Goal: Transaction & Acquisition: Purchase product/service

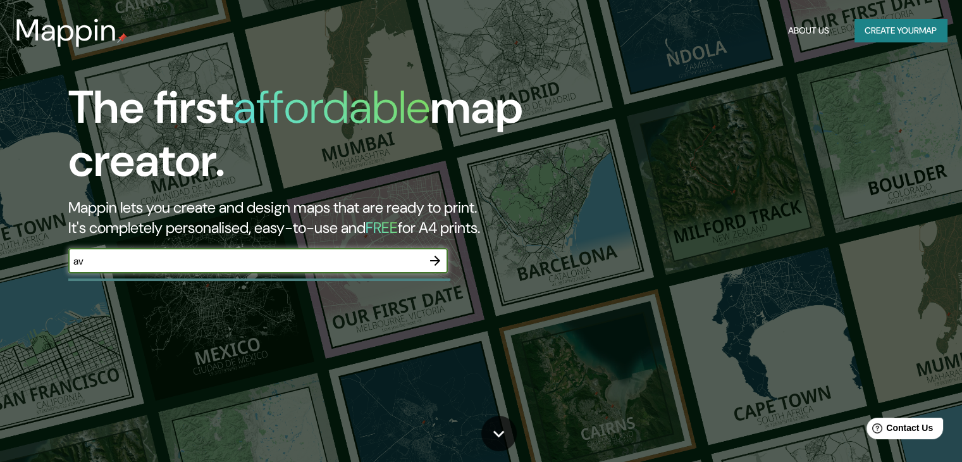
type input "a"
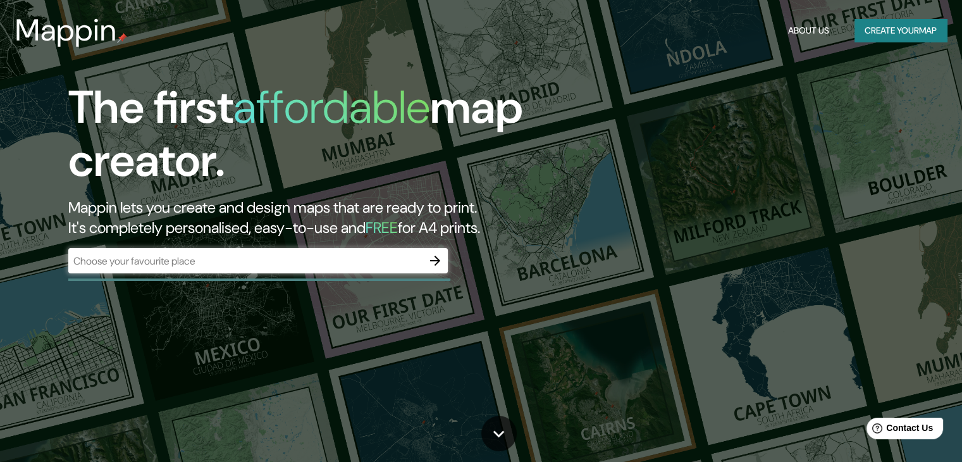
drag, startPoint x: 358, startPoint y: 289, endPoint x: 368, endPoint y: 302, distance: 16.2
click at [364, 299] on div "The first affordable map creator. Mappin lets you create and design maps that a…" at bounding box center [481, 231] width 962 height 462
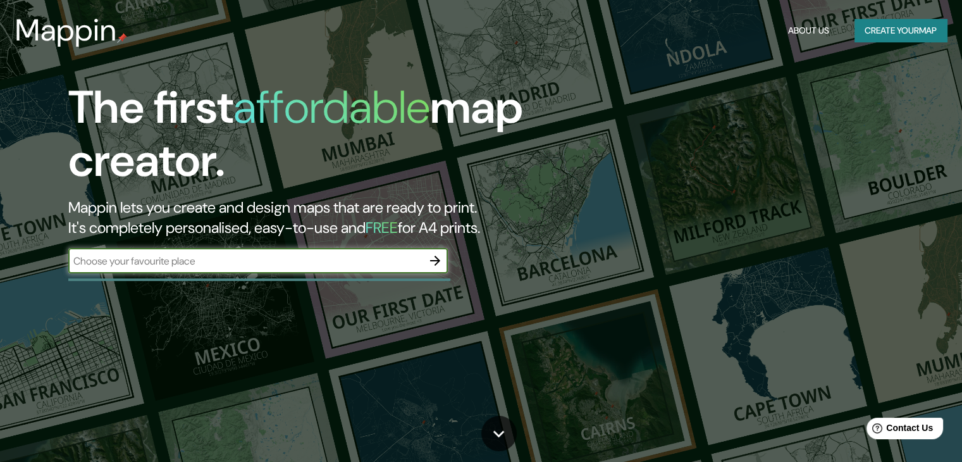
click at [372, 267] on input "text" at bounding box center [245, 261] width 354 height 15
type input "hospital geral unimed, [PERSON_NAME]"
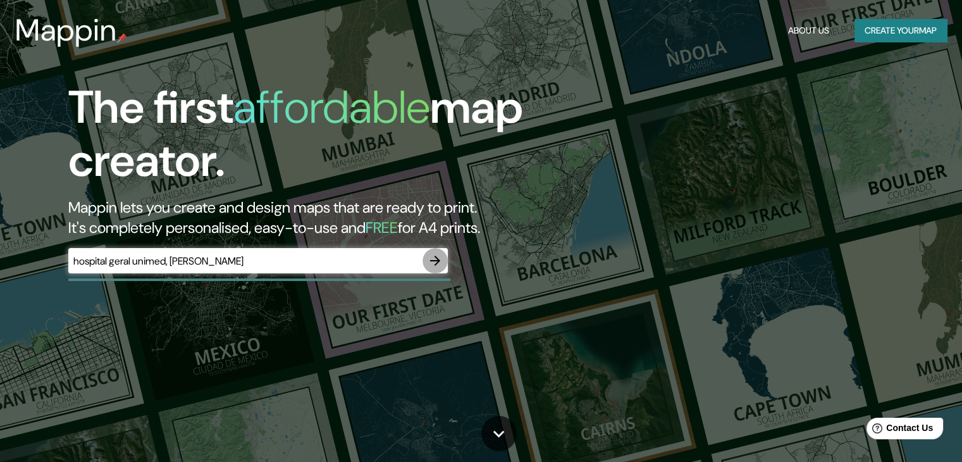
click at [438, 257] on icon "button" at bounding box center [434, 260] width 15 height 15
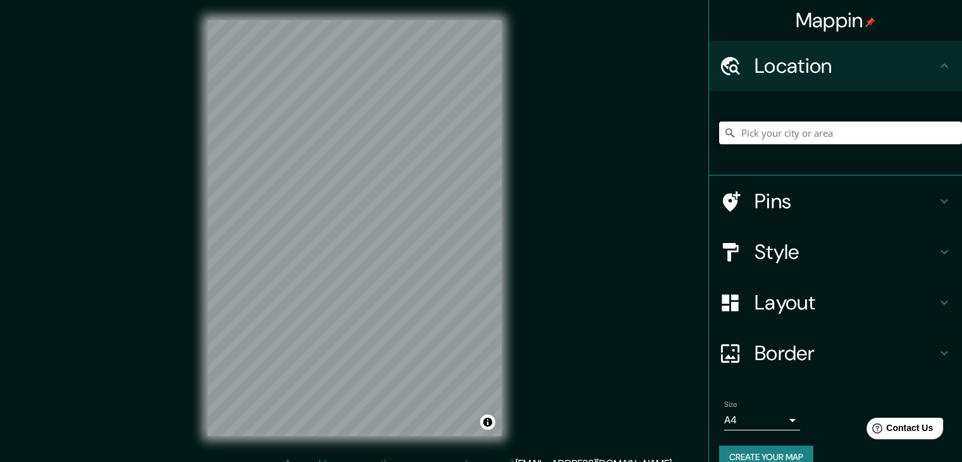
click at [744, 139] on input "Pick your city or area" at bounding box center [840, 132] width 243 height 23
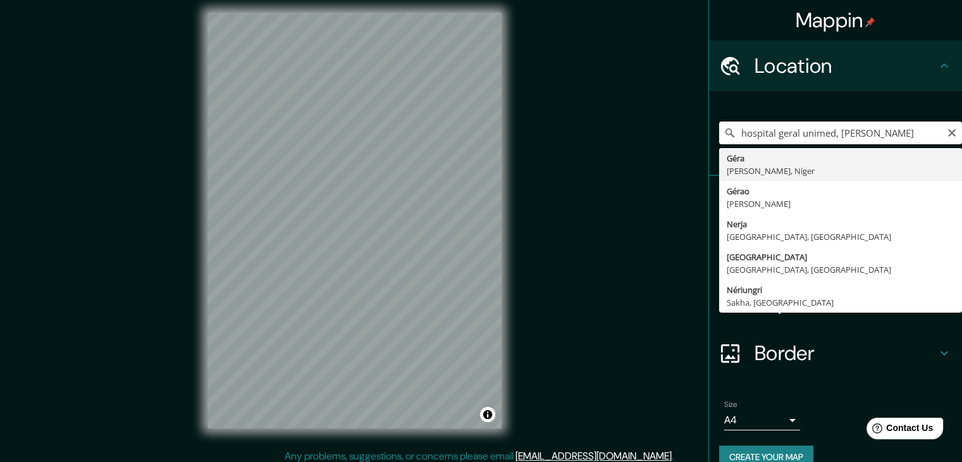
scroll to position [15, 0]
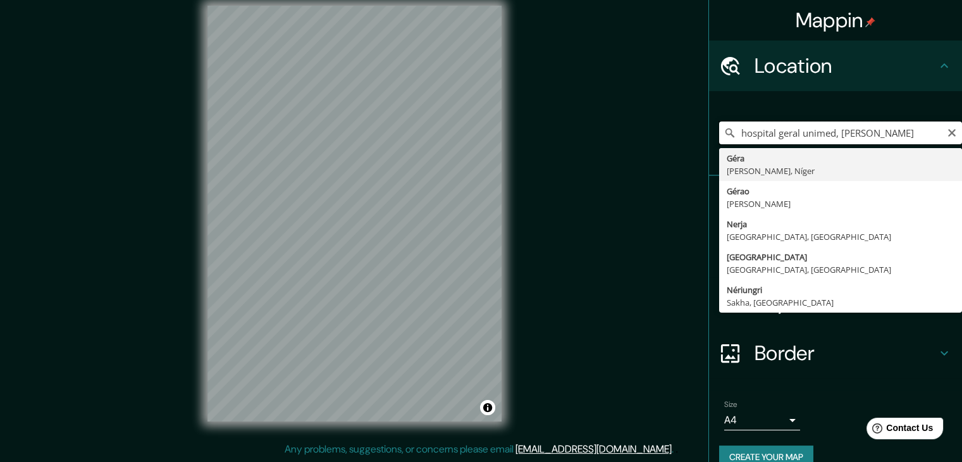
click at [908, 138] on input "hospital geral unimed, [PERSON_NAME]" at bounding box center [840, 132] width 243 height 23
type input "hospital geral unimed, [PERSON_NAME]"
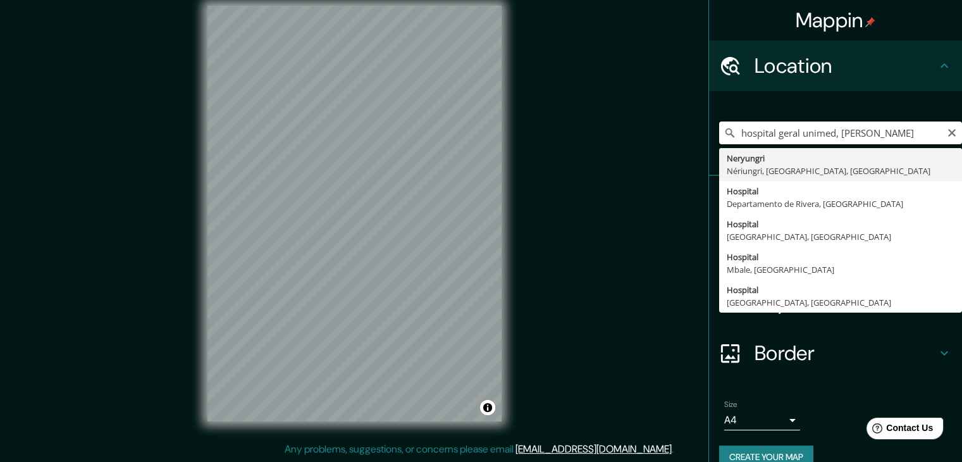
click at [465, 150] on div "Mappin Location hospital geral unimed, [PERSON_NAME][GEOGRAPHIC_DATA], [GEOGRAP…" at bounding box center [481, 223] width 962 height 476
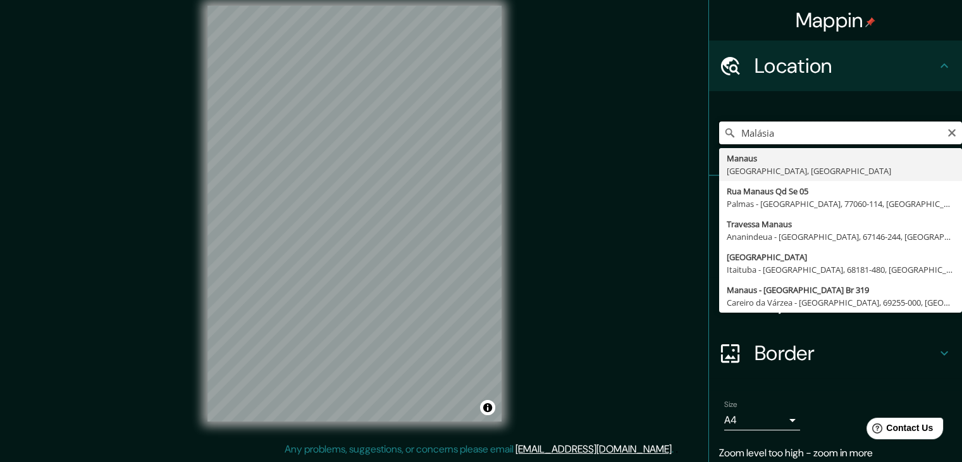
type input "Malásia"
drag, startPoint x: 787, startPoint y: 132, endPoint x: 620, endPoint y: 162, distance: 169.5
click at [623, 166] on div "Mappin Location [GEOGRAPHIC_DATA], [GEOGRAPHIC_DATA] [GEOGRAPHIC_DATA] Se 05 Pa…" at bounding box center [481, 223] width 962 height 476
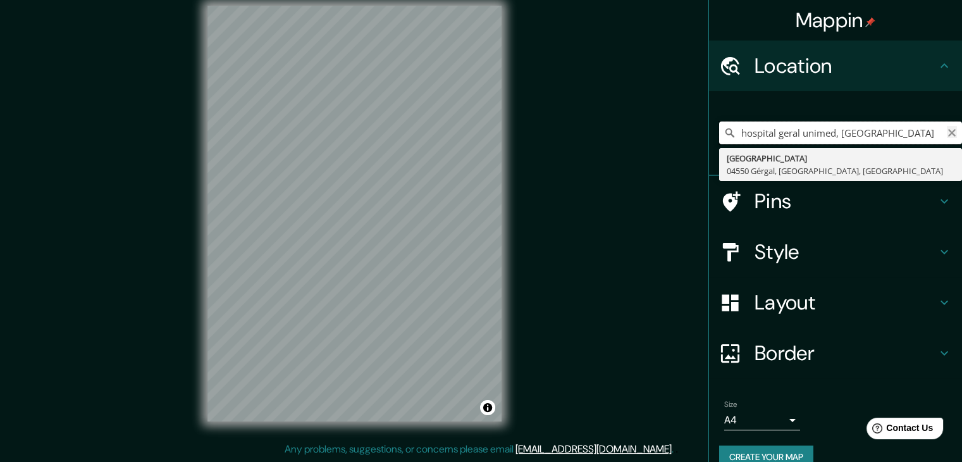
type input "hospital geral unimed, [GEOGRAPHIC_DATA]"
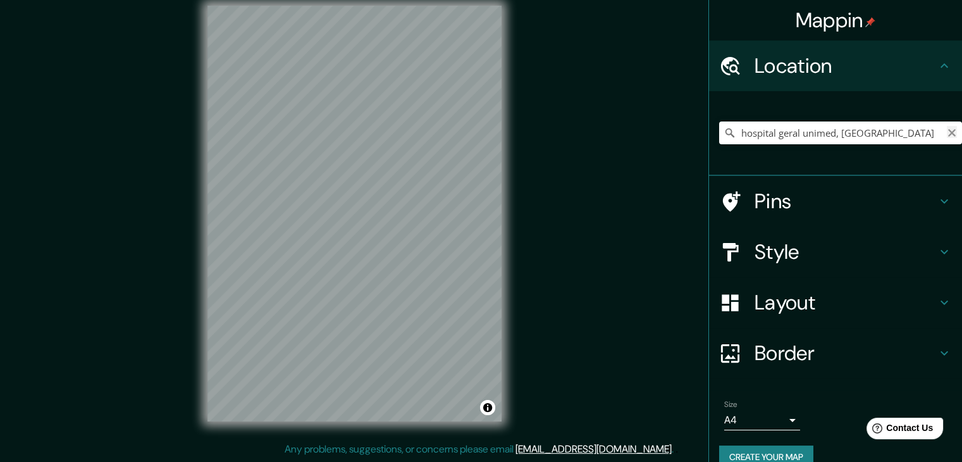
click at [946, 132] on icon "Clear" at bounding box center [951, 133] width 10 height 10
click at [769, 416] on body "Mappin Location [GEOGRAPHIC_DATA] [GEOGRAPHIC_DATA], [GEOGRAPHIC_DATA], [GEOGRA…" at bounding box center [481, 216] width 962 height 462
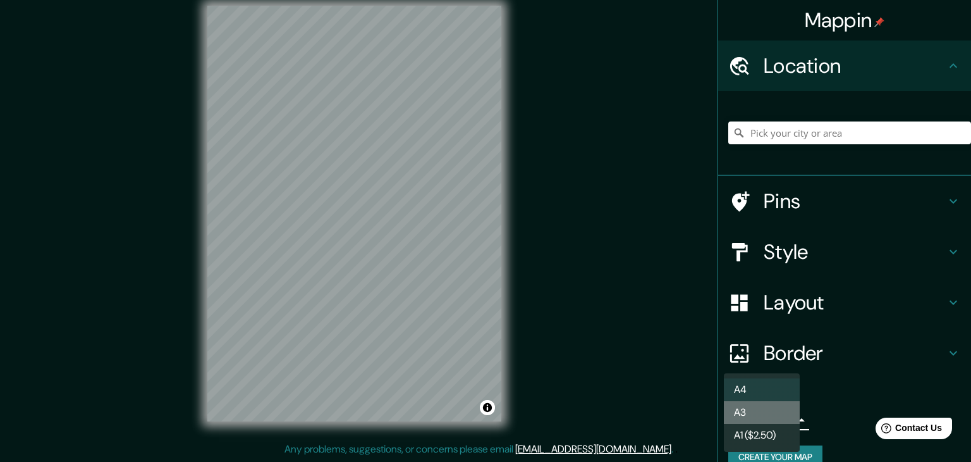
click at [769, 416] on li "A3" at bounding box center [762, 412] width 76 height 23
type input "a4"
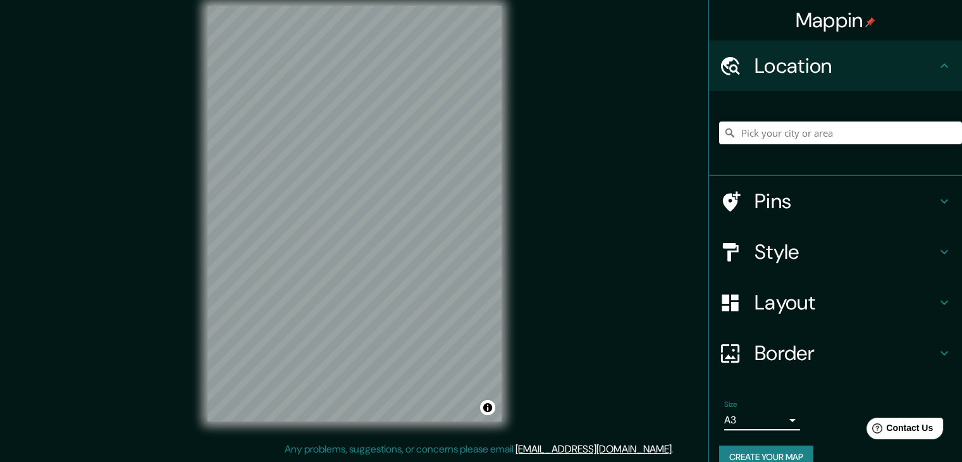
click at [804, 297] on h4 "Layout" at bounding box center [845, 302] width 182 height 25
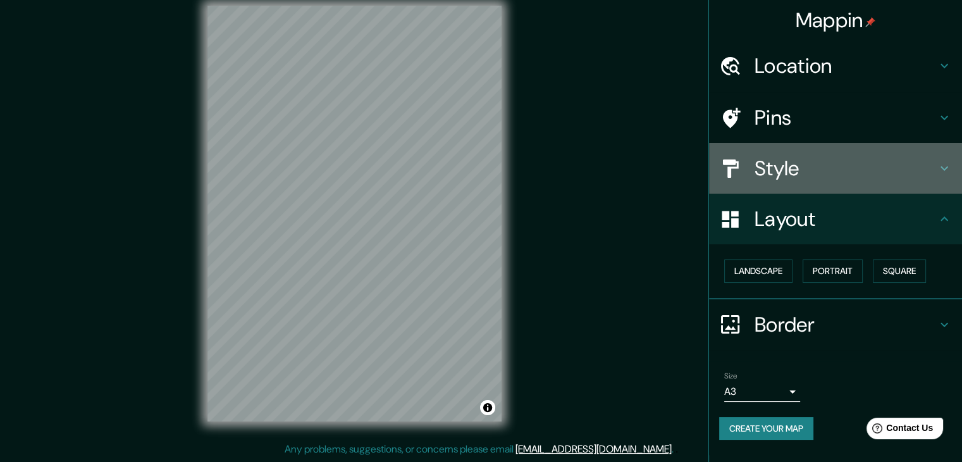
click at [784, 162] on h4 "Style" at bounding box center [845, 168] width 182 height 25
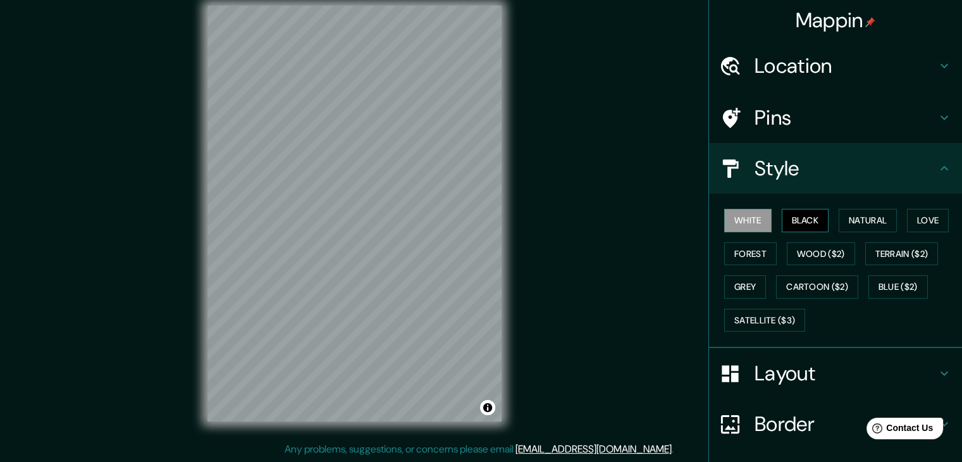
click at [795, 216] on button "Black" at bounding box center [804, 220] width 47 height 23
click at [875, 216] on button "Natural" at bounding box center [867, 220] width 58 height 23
click at [914, 207] on div "White Black Natural Love Forest Wood ($2) Terrain ($2) Grey Cartoon ($2) Blue (…" at bounding box center [840, 270] width 243 height 133
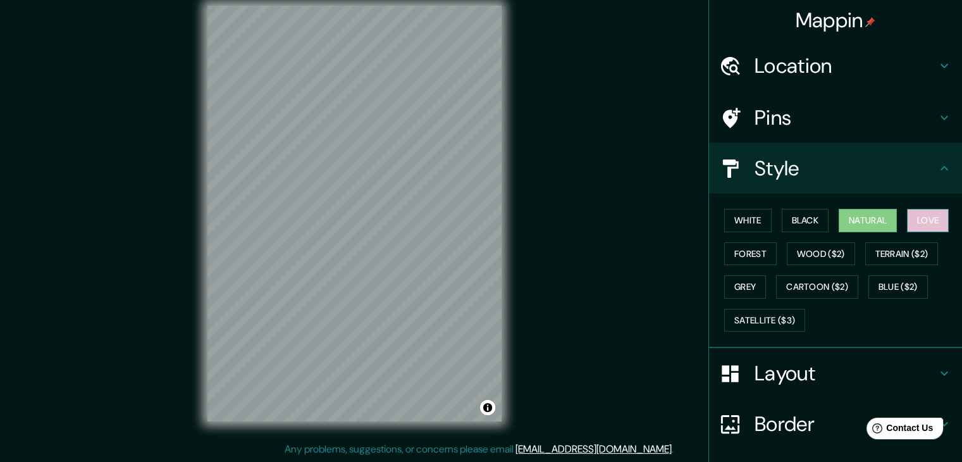
click at [913, 218] on button "Love" at bounding box center [928, 220] width 42 height 23
click at [731, 253] on button "Forest" at bounding box center [750, 253] width 52 height 23
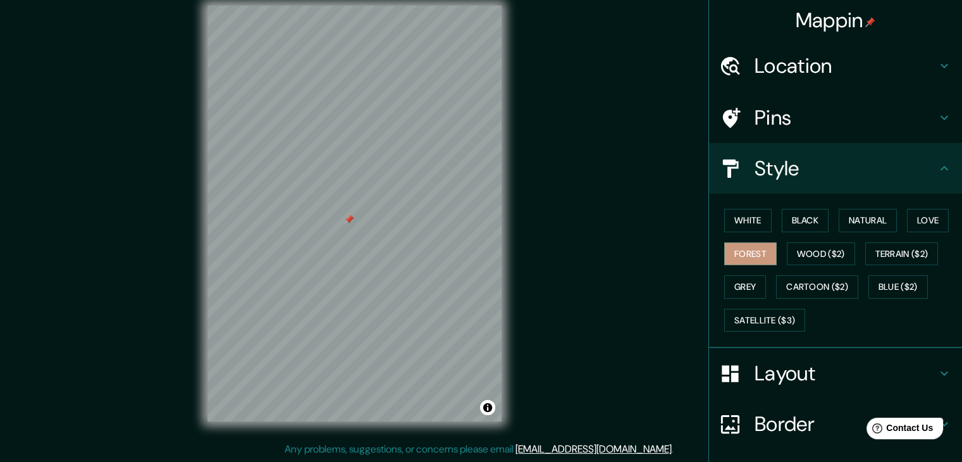
click at [349, 220] on div at bounding box center [349, 219] width 10 height 10
click at [747, 291] on button "Grey" at bounding box center [745, 286] width 42 height 23
click at [791, 278] on button "Cartoon ($2)" at bounding box center [817, 286] width 82 height 23
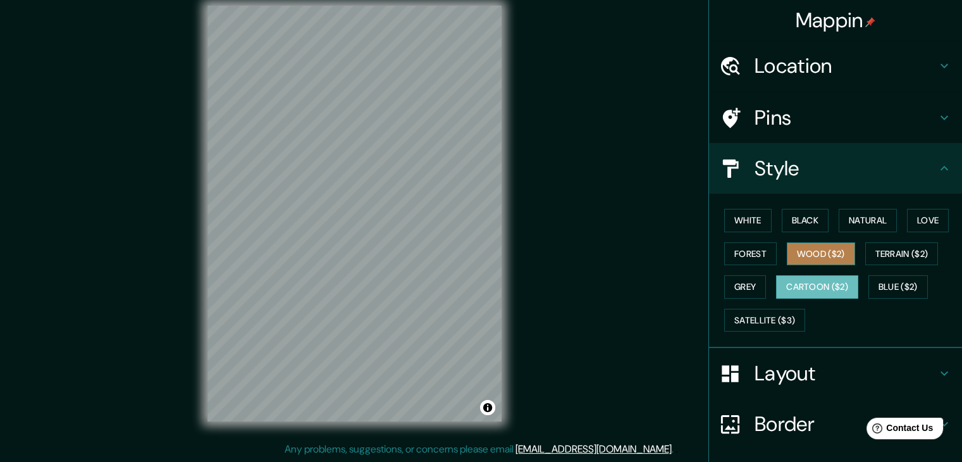
click at [809, 252] on button "Wood ($2)" at bounding box center [821, 253] width 68 height 23
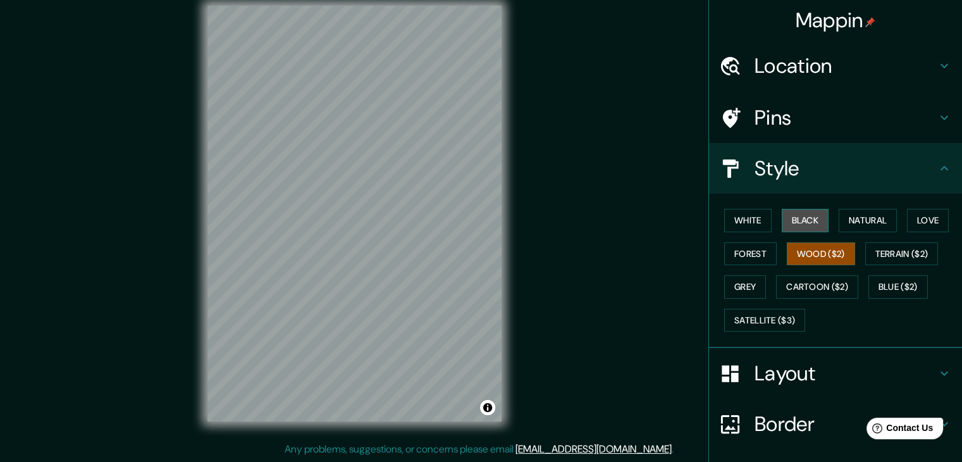
click at [797, 228] on button "Black" at bounding box center [804, 220] width 47 height 23
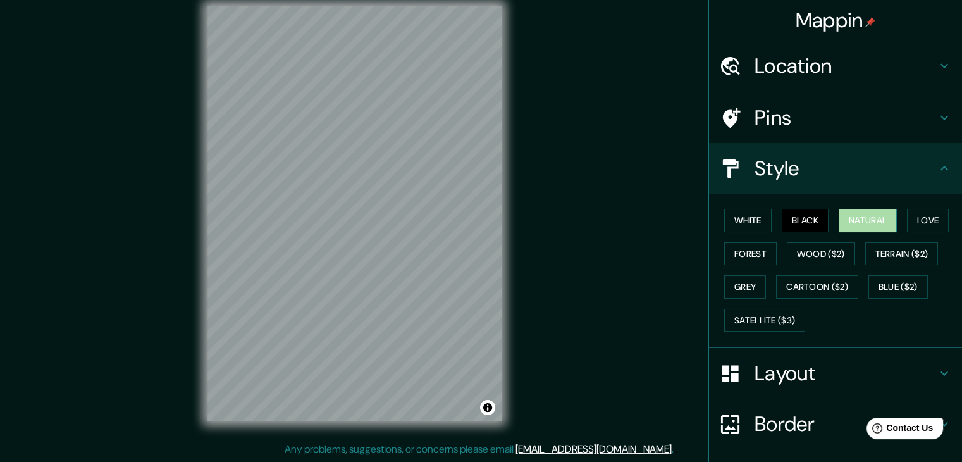
click at [839, 226] on button "Natural" at bounding box center [867, 220] width 58 height 23
click at [913, 221] on button "Love" at bounding box center [928, 220] width 42 height 23
click at [728, 235] on div "White Black Natural Love Forest Wood ($2) Terrain ($2) Grey Cartoon ($2) Blue (…" at bounding box center [840, 270] width 243 height 133
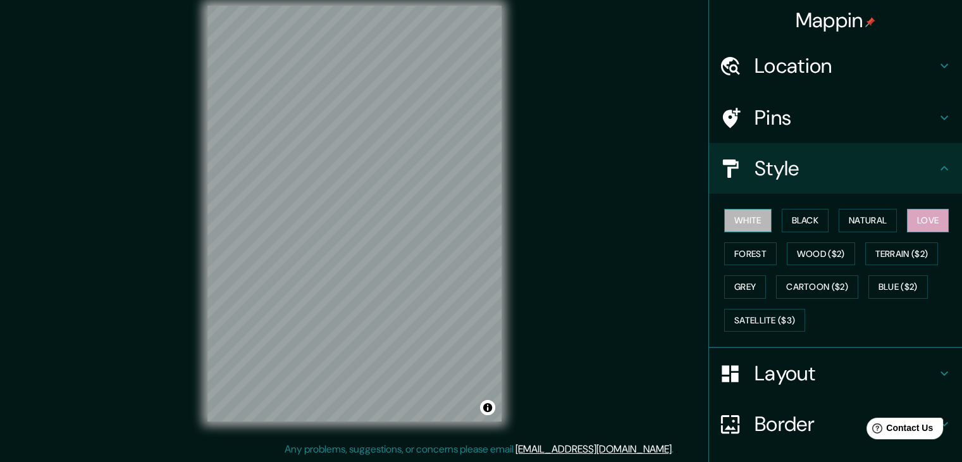
click at [736, 225] on button "White" at bounding box center [747, 220] width 47 height 23
click at [740, 286] on button "Grey" at bounding box center [745, 286] width 42 height 23
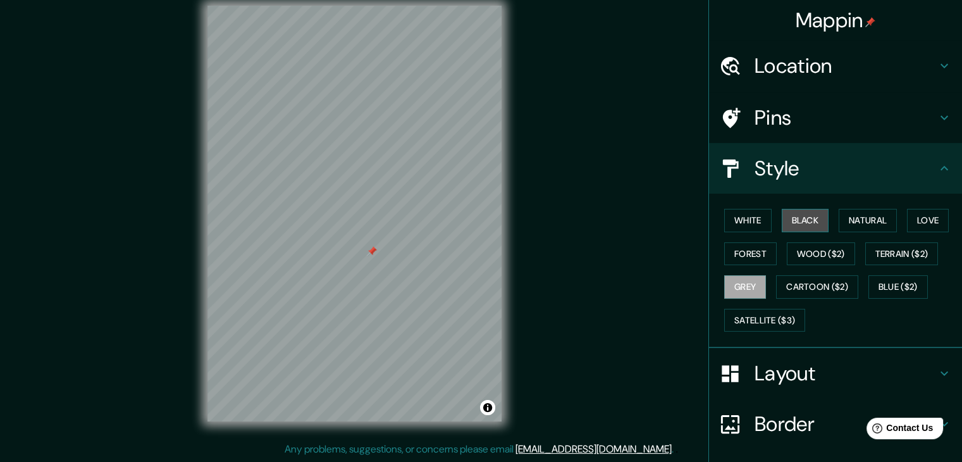
click at [811, 223] on button "Black" at bounding box center [804, 220] width 47 height 23
click at [376, 247] on div at bounding box center [377, 251] width 10 height 10
click at [372, 248] on div at bounding box center [372, 251] width 10 height 10
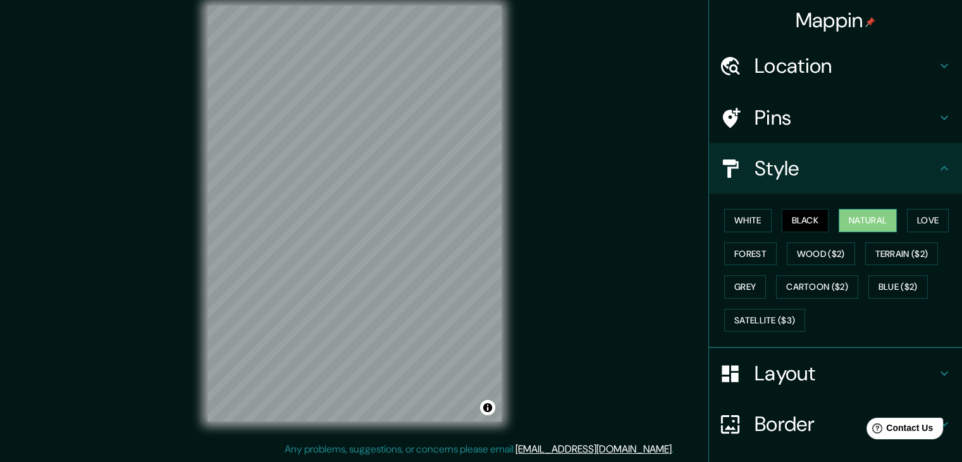
click at [838, 228] on button "Natural" at bounding box center [867, 220] width 58 height 23
click at [910, 222] on button "Love" at bounding box center [928, 220] width 42 height 23
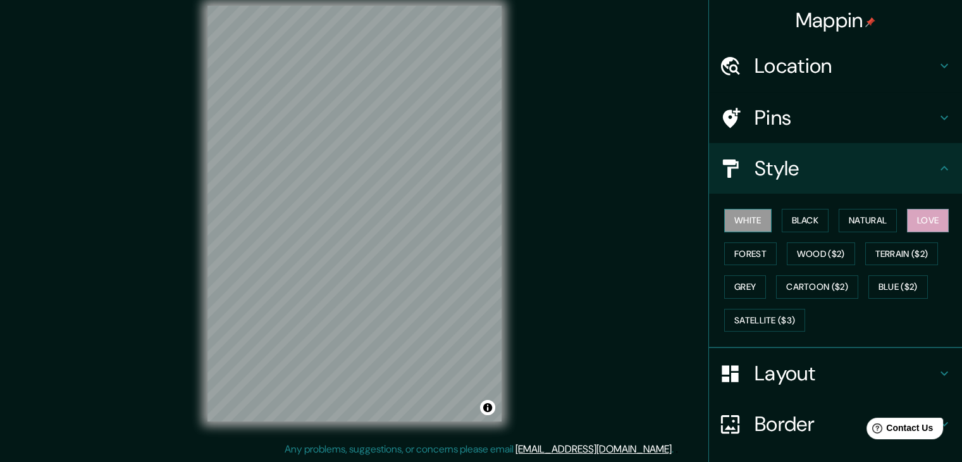
click at [728, 216] on button "White" at bounding box center [747, 220] width 47 height 23
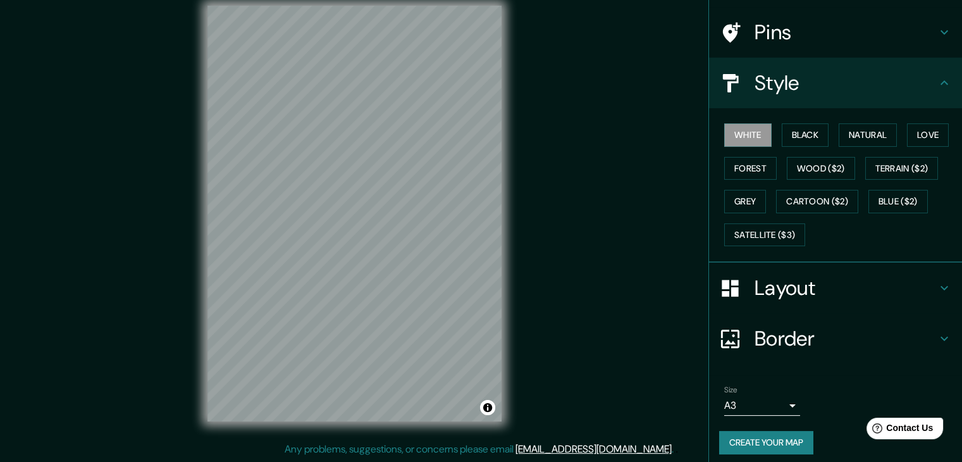
scroll to position [91, 0]
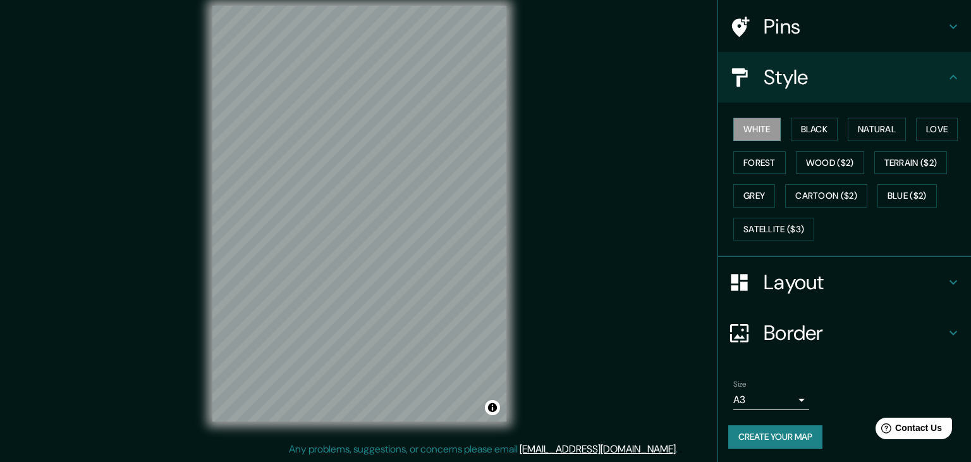
click at [781, 397] on body "Mappin Location [GEOGRAPHIC_DATA] [GEOGRAPHIC_DATA], [GEOGRAPHIC_DATA], [GEOGRA…" at bounding box center [485, 216] width 971 height 462
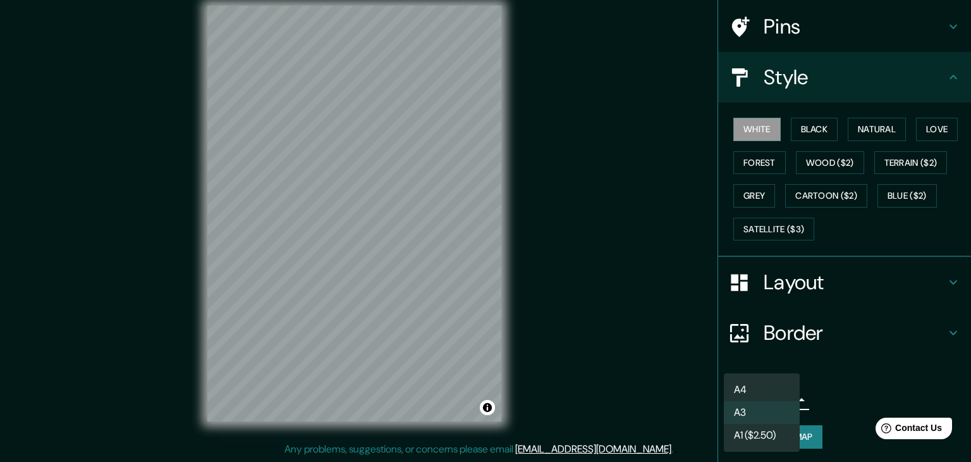
click at [840, 384] on div at bounding box center [485, 231] width 971 height 462
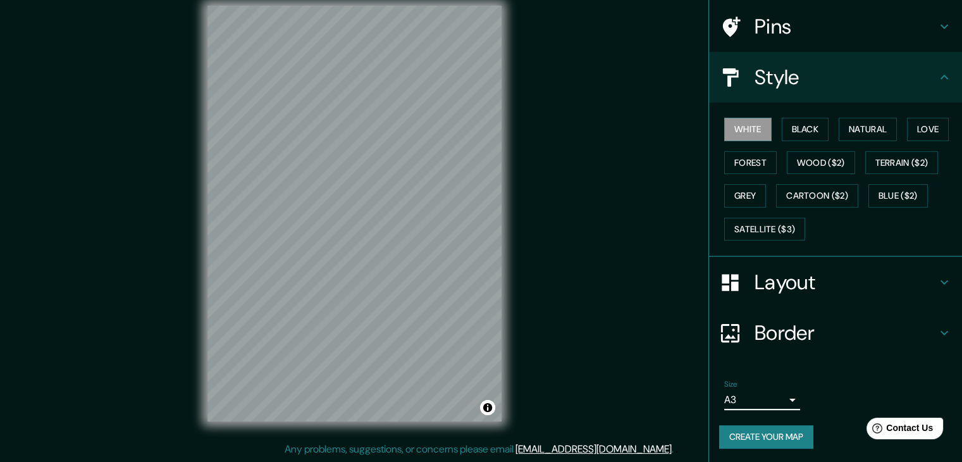
click at [791, 432] on button "Create your map" at bounding box center [766, 436] width 94 height 23
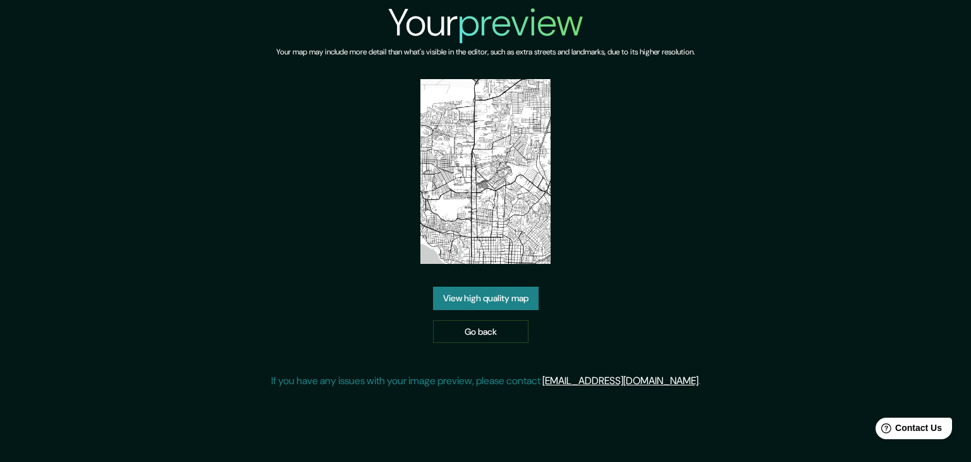
click at [473, 302] on link "View high quality map" at bounding box center [486, 297] width 106 height 23
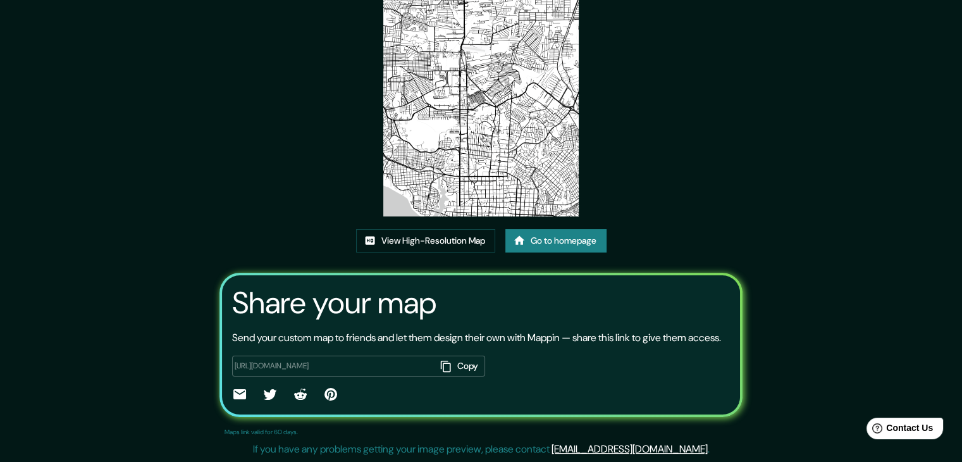
scroll to position [132, 0]
click at [389, 230] on link "View High-Resolution Map" at bounding box center [425, 240] width 139 height 23
